Goal: Task Accomplishment & Management: Use online tool/utility

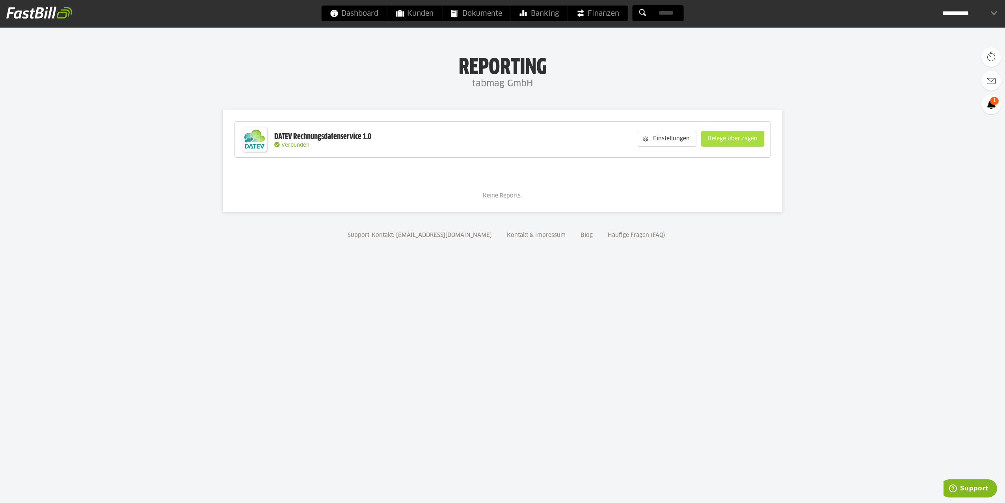
click at [734, 130] on div "Einstellungen Belege übertragen" at bounding box center [701, 139] width 134 height 30
click at [734, 137] on slot "Belege übertragen" at bounding box center [732, 138] width 62 height 15
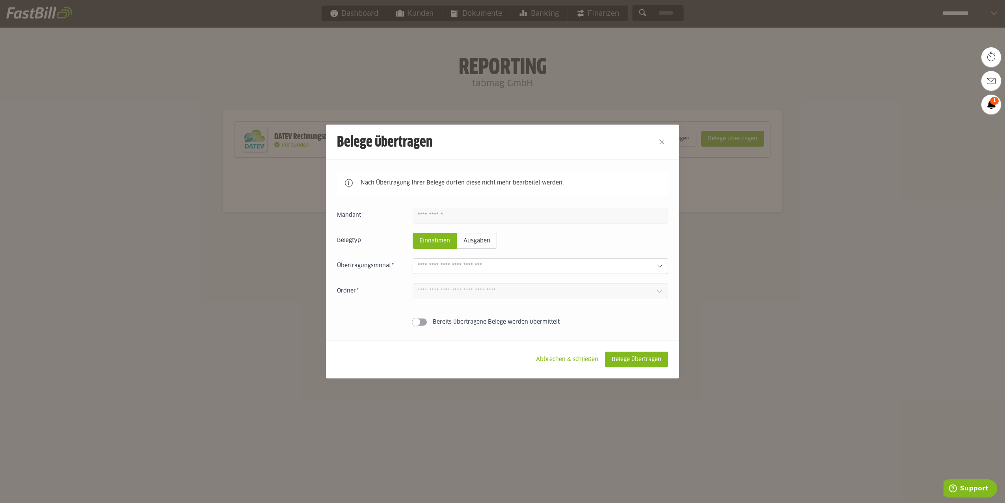
click at [592, 272] on div at bounding box center [540, 266] width 255 height 16
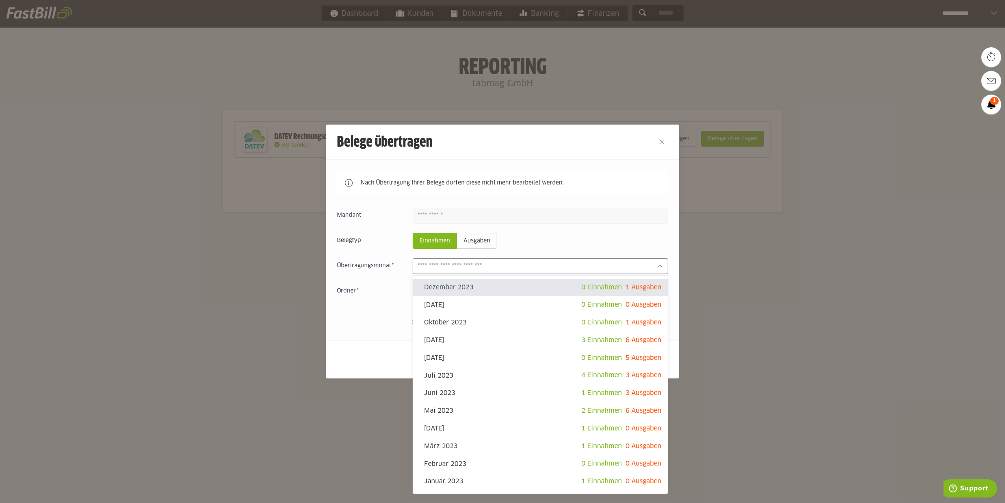
drag, startPoint x: 910, startPoint y: 336, endPoint x: 905, endPoint y: 335, distance: 5.0
click at [909, 336] on div at bounding box center [502, 251] width 1005 height 503
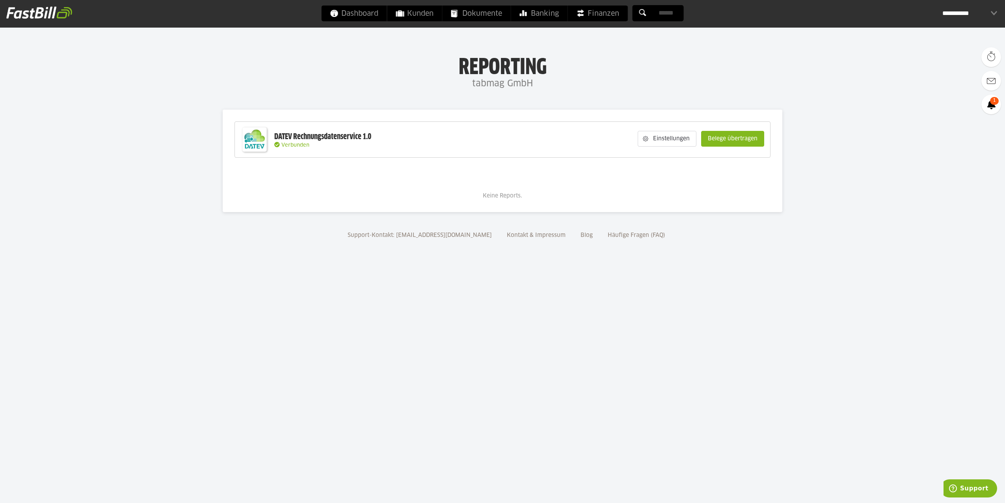
click at [349, 135] on div "DATEV Rechnungsdatenservice 1.0" at bounding box center [322, 137] width 97 height 10
click at [751, 140] on slot "Belege übertragen" at bounding box center [732, 138] width 62 height 15
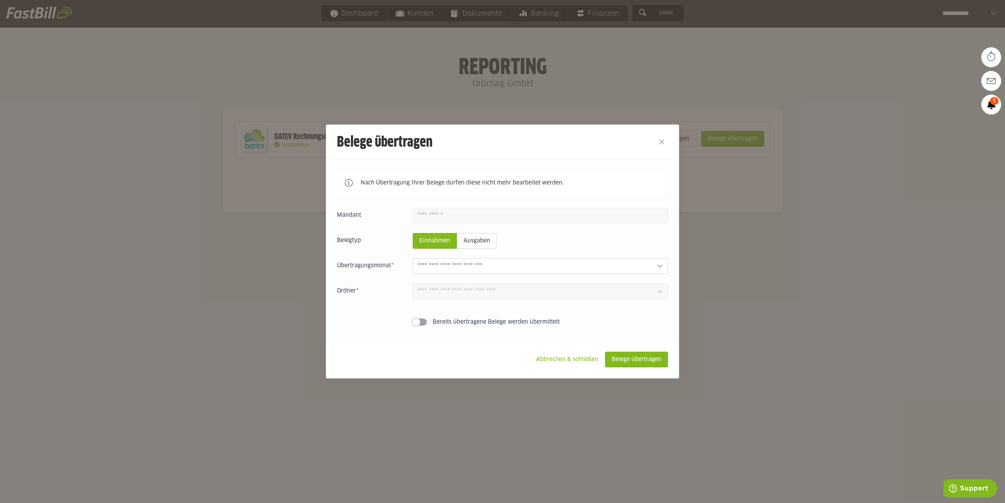
click at [751, 140] on div at bounding box center [502, 251] width 1005 height 503
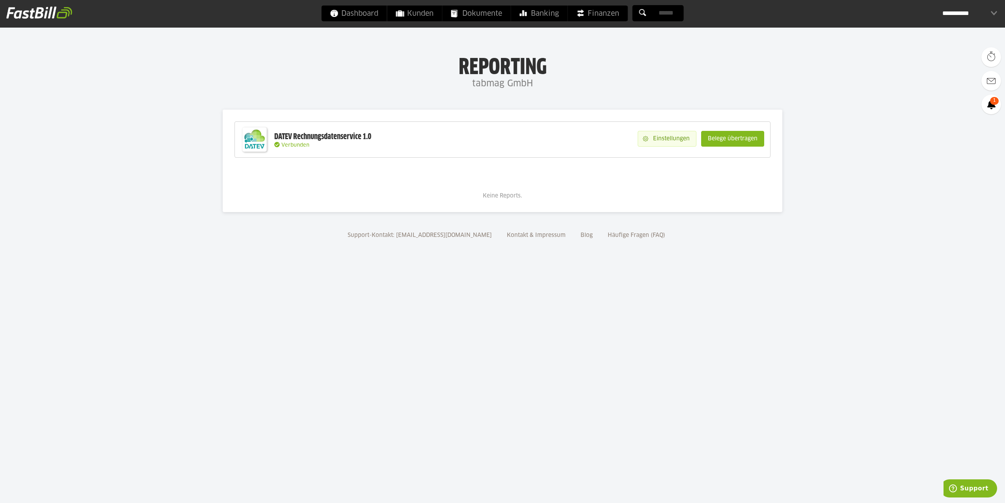
click at [661, 144] on slot "Einstellungen" at bounding box center [672, 138] width 48 height 15
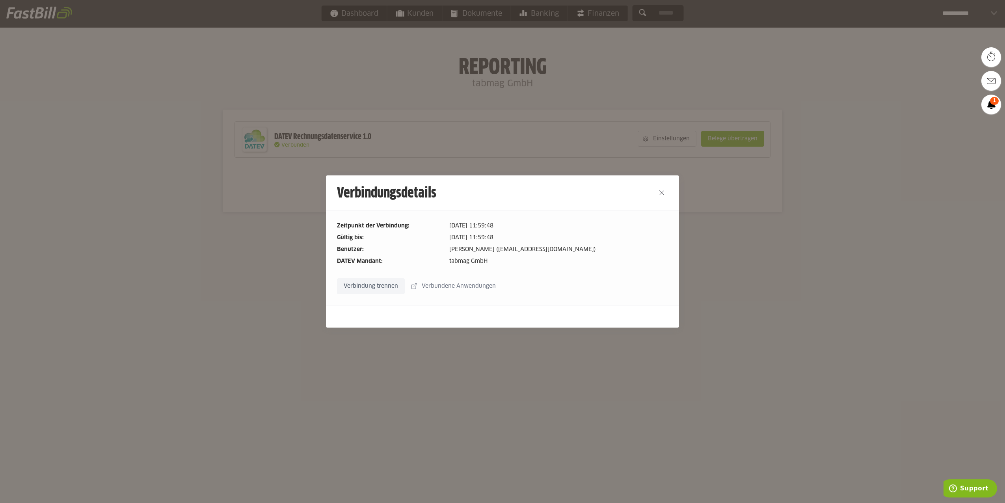
click at [364, 288] on slot "Verbindung trennen" at bounding box center [370, 286] width 67 height 15
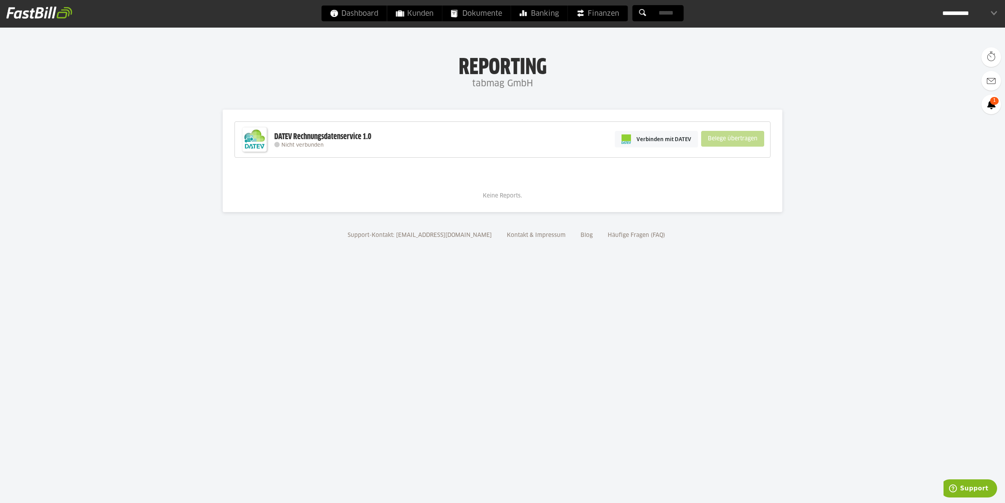
click at [826, 333] on body "Dashboard Kunden Dokumente Banking Finanzen Add-ons" at bounding box center [502, 251] width 1005 height 503
click at [677, 141] on span "Verbinden mit DATEV" at bounding box center [663, 139] width 55 height 8
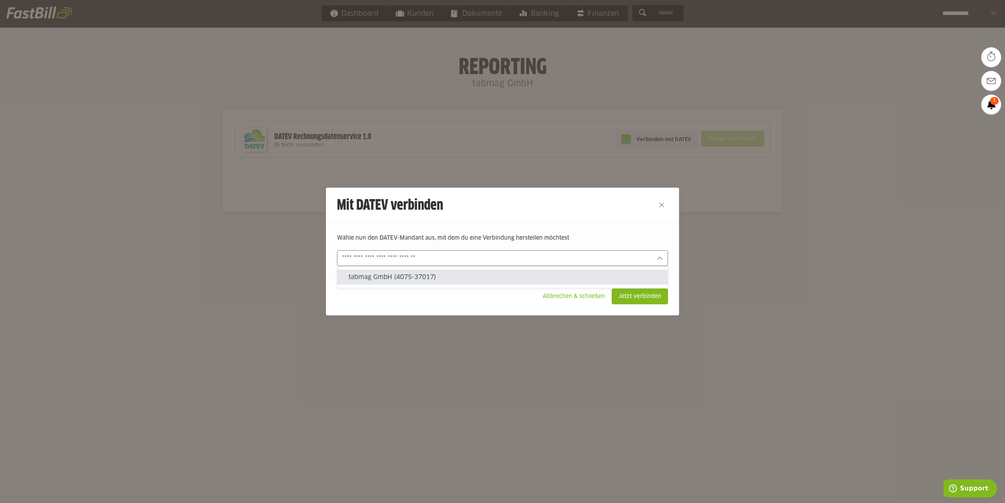
click at [615, 257] on input "text" at bounding box center [497, 258] width 310 height 9
click at [427, 280] on slot "tabmag GmbH (4075-37017)" at bounding box center [504, 277] width 313 height 9
type input "**********"
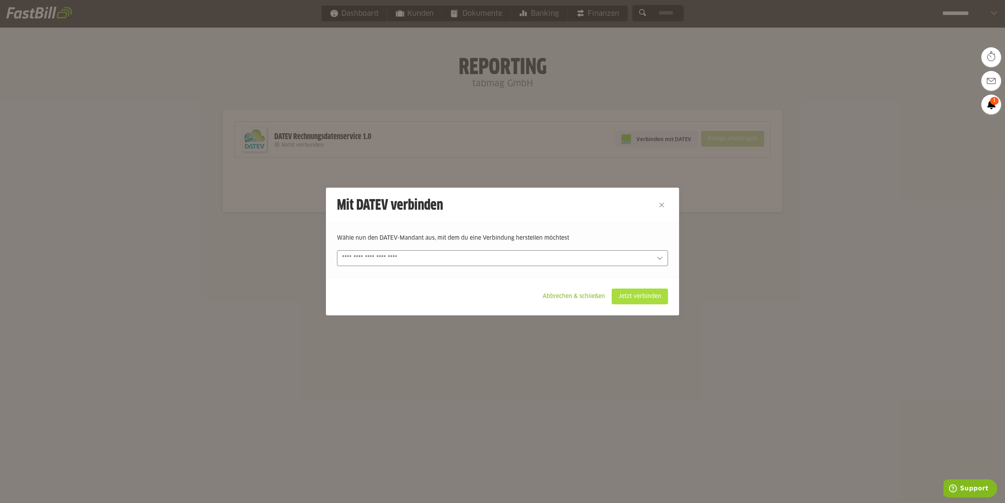
click at [636, 297] on slot "Jetzt verbinden" at bounding box center [640, 296] width 56 height 15
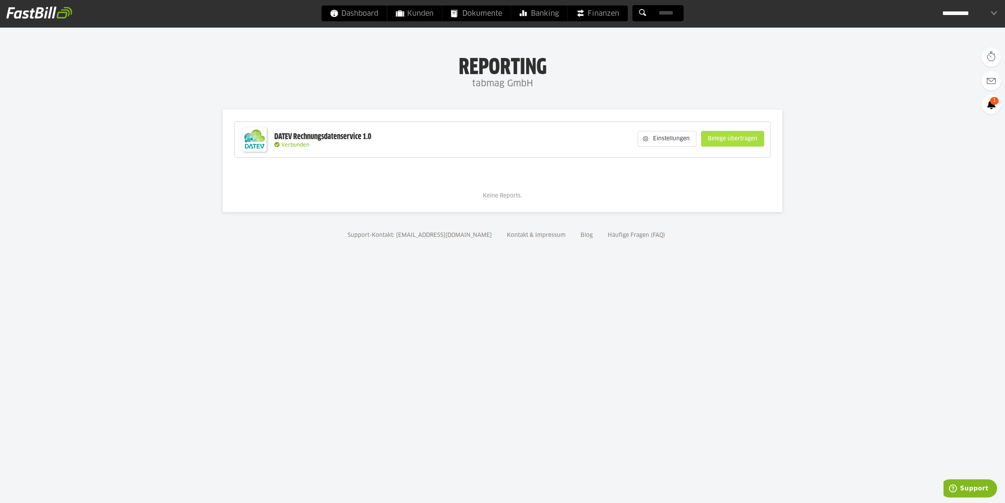
click at [736, 138] on slot "Belege übertragen" at bounding box center [732, 138] width 62 height 15
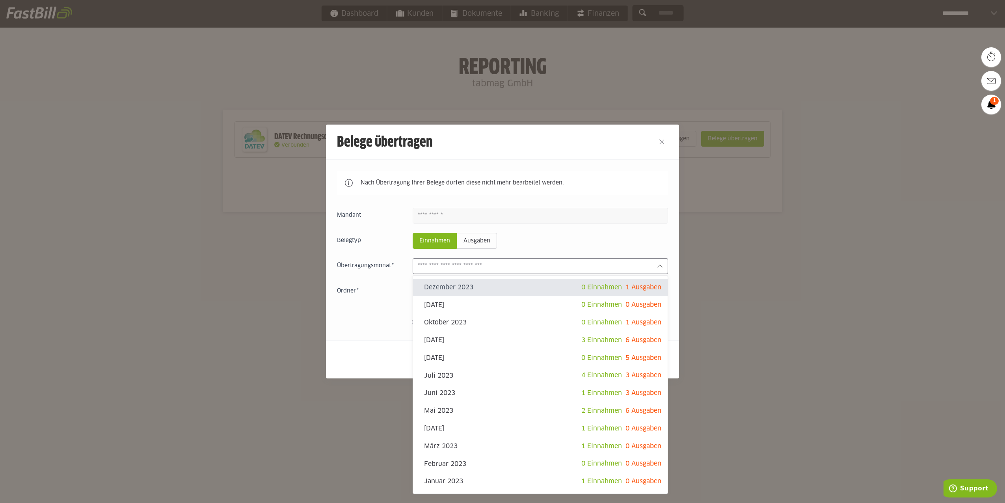
click at [502, 267] on input "text" at bounding box center [534, 266] width 232 height 9
drag, startPoint x: 821, startPoint y: 295, endPoint x: 892, endPoint y: 123, distance: 186.9
click at [822, 291] on div at bounding box center [502, 251] width 1005 height 503
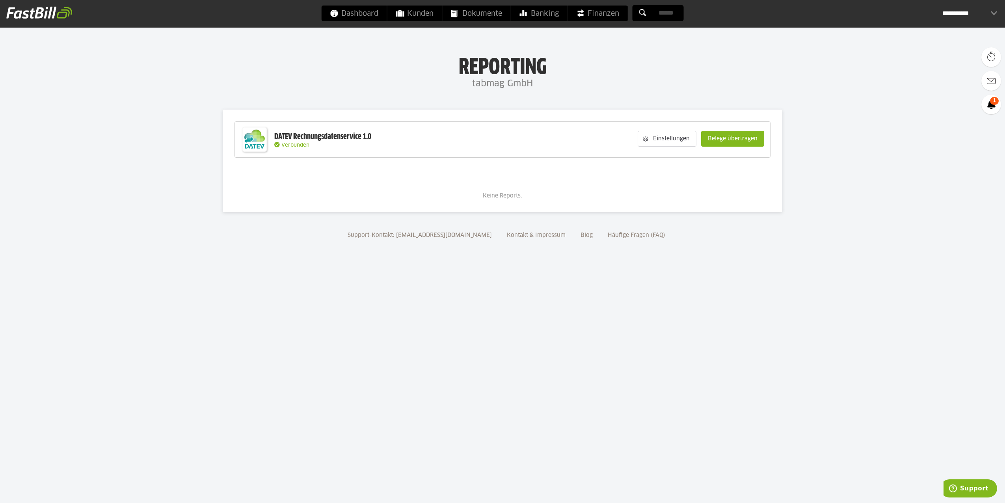
click at [948, 19] on div "**********" at bounding box center [969, 14] width 55 height 16
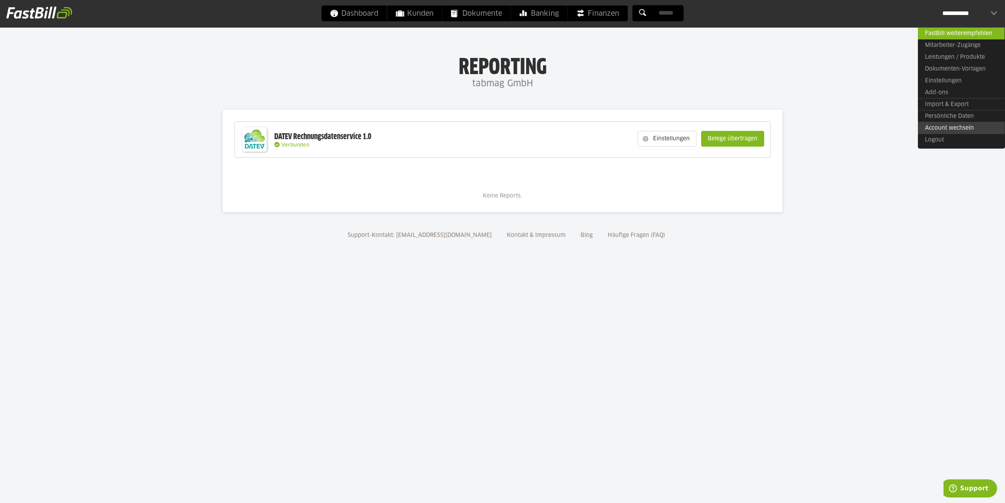
click at [945, 128] on link "Account wechseln" at bounding box center [961, 128] width 87 height 12
